Goal: Information Seeking & Learning: Find specific page/section

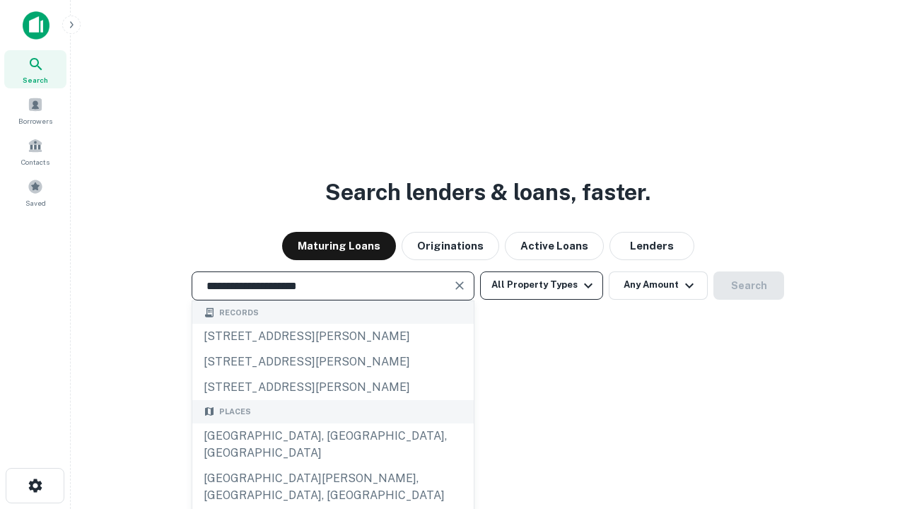
click at [332, 466] on div "[GEOGRAPHIC_DATA], [GEOGRAPHIC_DATA], [GEOGRAPHIC_DATA]" at bounding box center [332, 444] width 281 height 42
click at [541, 285] on button "All Property Types" at bounding box center [541, 285] width 123 height 28
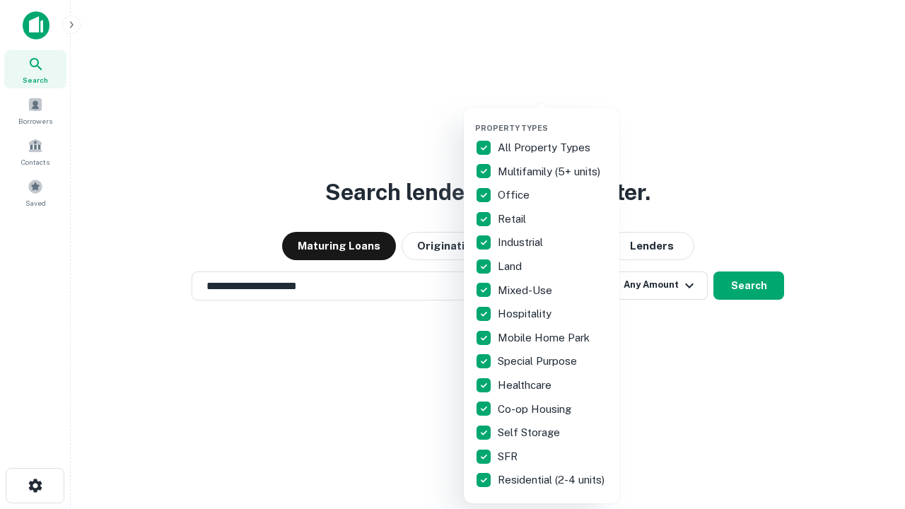
type input "**********"
click at [553, 119] on button "button" at bounding box center [553, 119] width 156 height 1
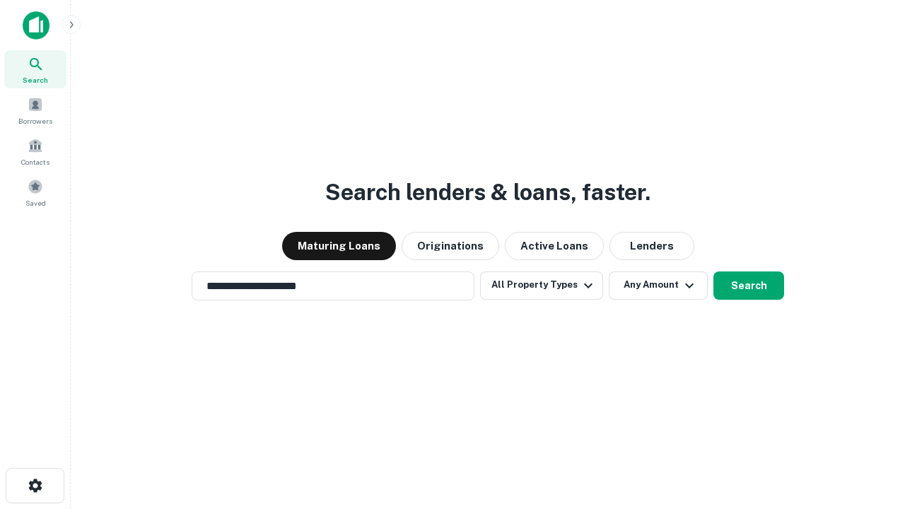
scroll to position [8, 170]
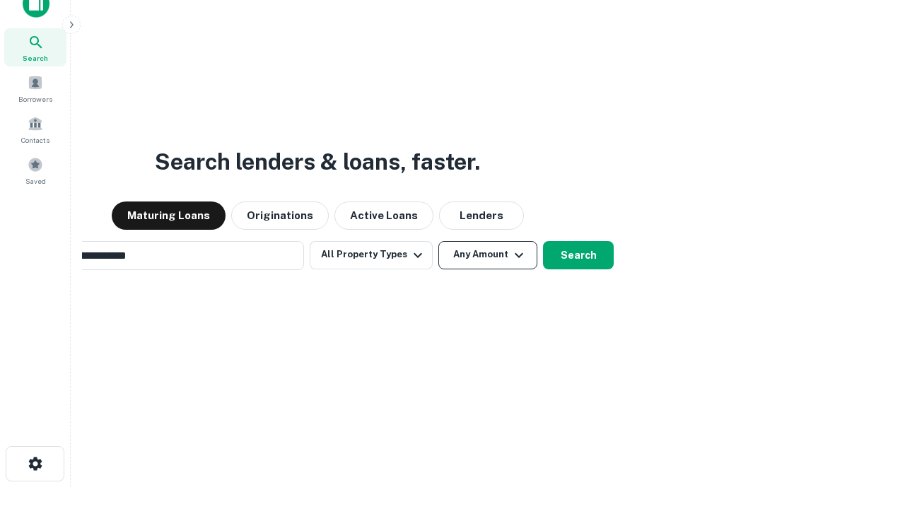
click at [438, 241] on button "Any Amount" at bounding box center [487, 255] width 99 height 28
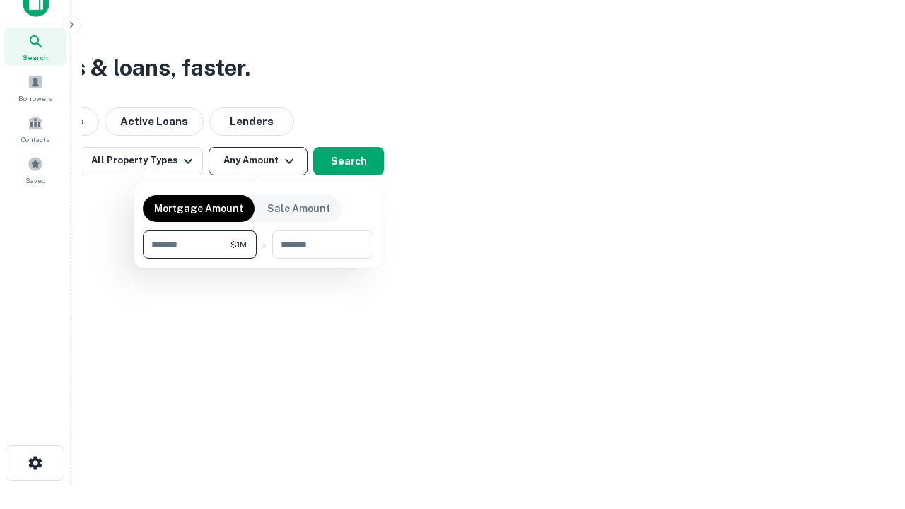
type input "*******"
click at [258, 259] on button "button" at bounding box center [258, 259] width 230 height 1
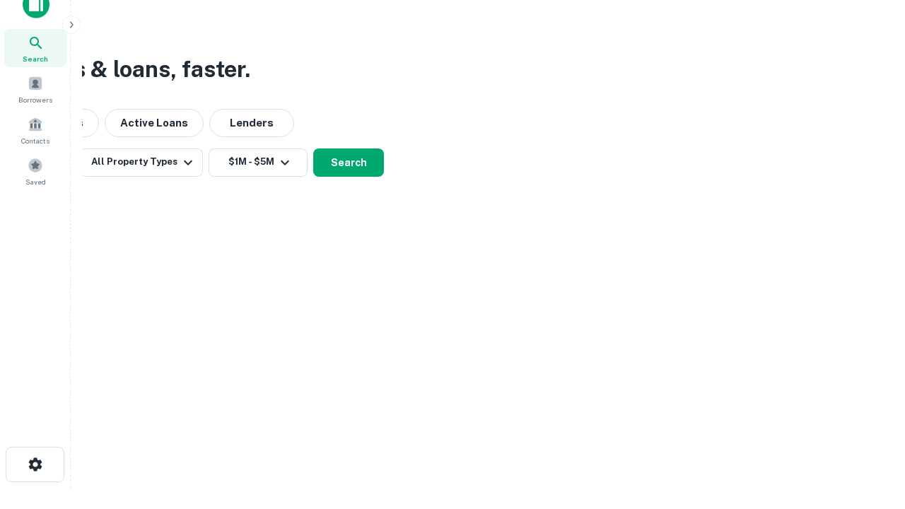
scroll to position [8, 261]
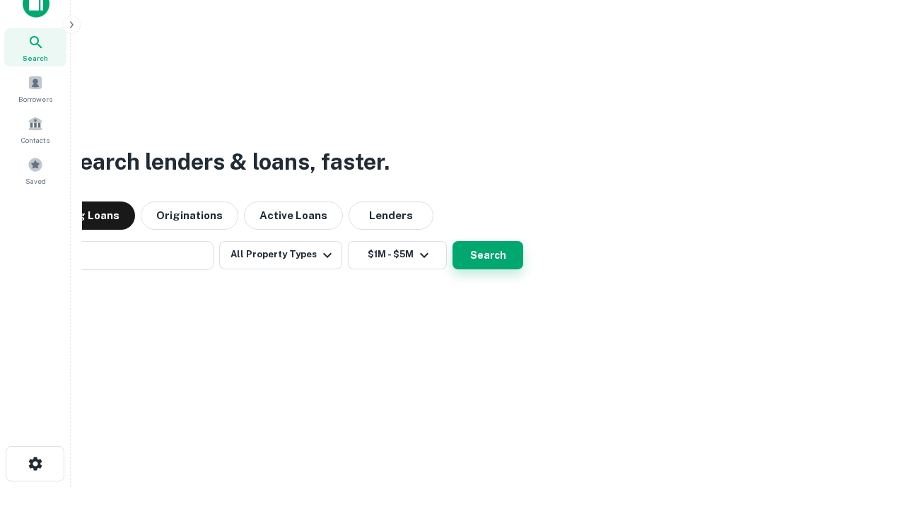
click at [452, 241] on button "Search" at bounding box center [487, 255] width 71 height 28
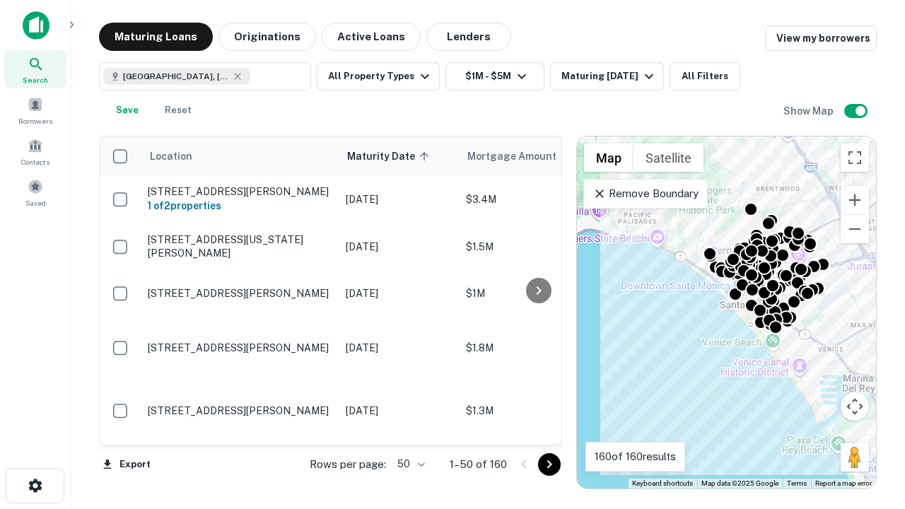
click at [409, 464] on body "Search Borrowers Contacts Saved Maturing Loans Originations Active Loans Lender…" at bounding box center [452, 254] width 905 height 509
click at [409, 428] on li "25" at bounding box center [409, 428] width 41 height 25
